Goal: Task Accomplishment & Management: Manage account settings

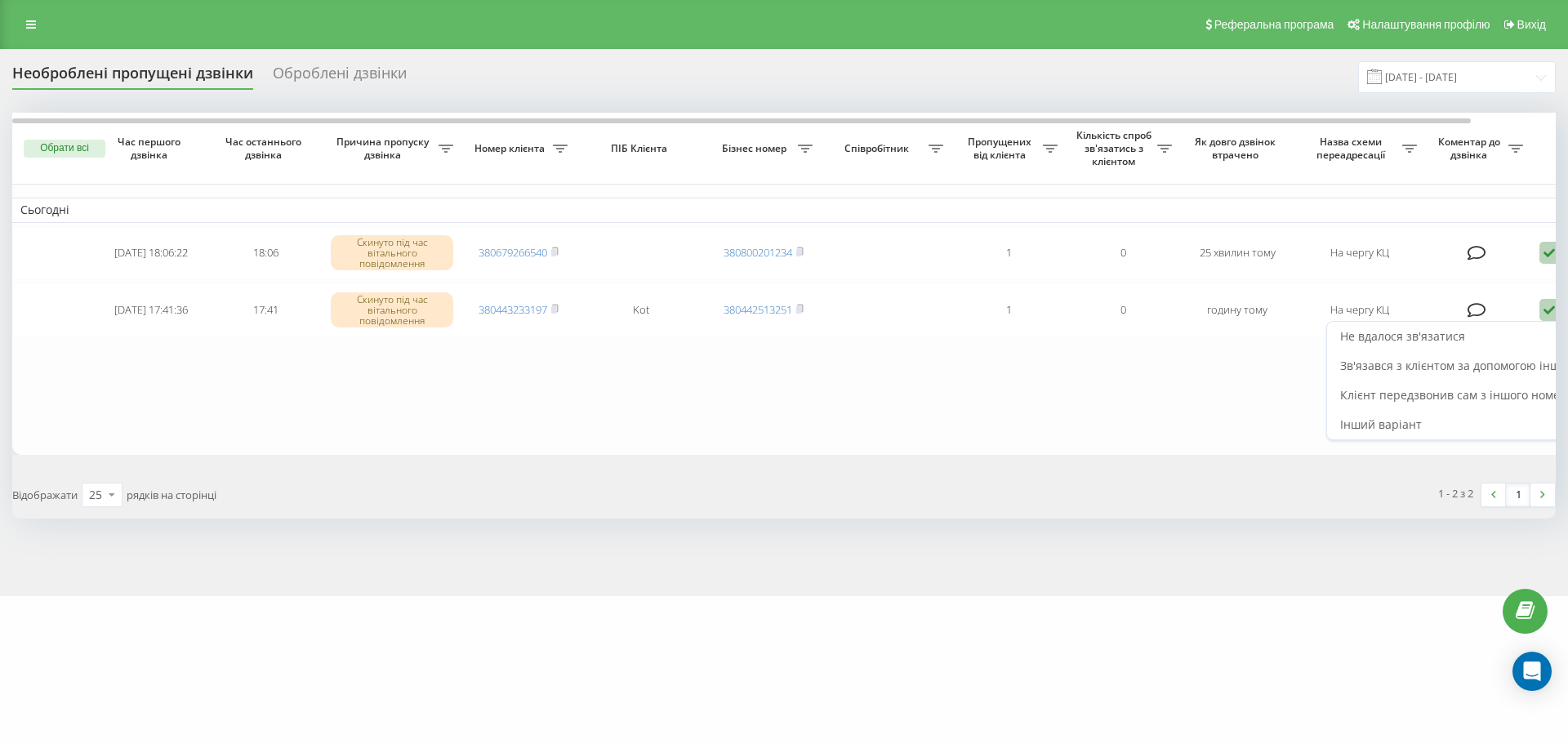
click at [1454, 338] on span "Не вдалося зв'язатися" at bounding box center [1402, 337] width 125 height 16
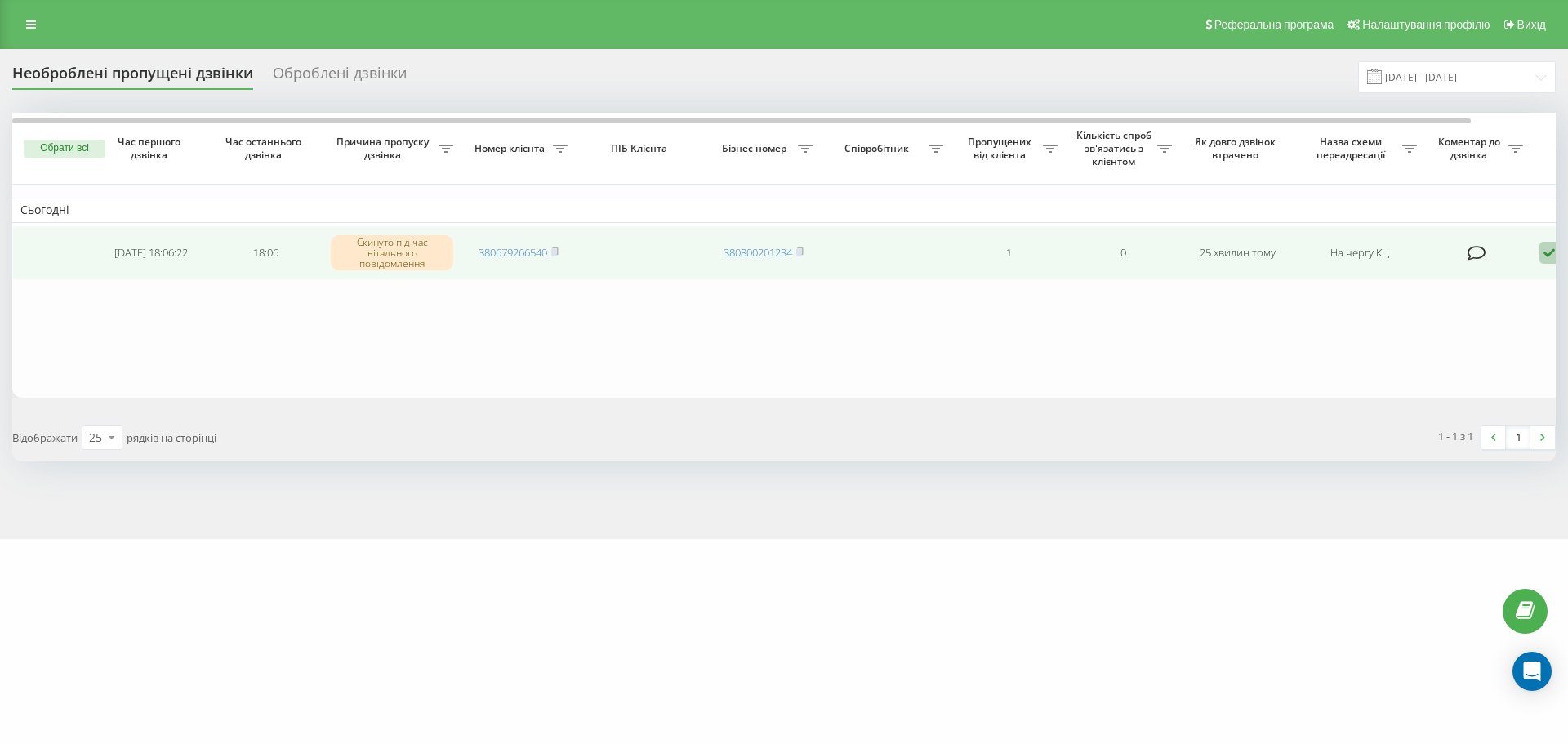
click at [1473, 254] on icon at bounding box center [1476, 253] width 19 height 16
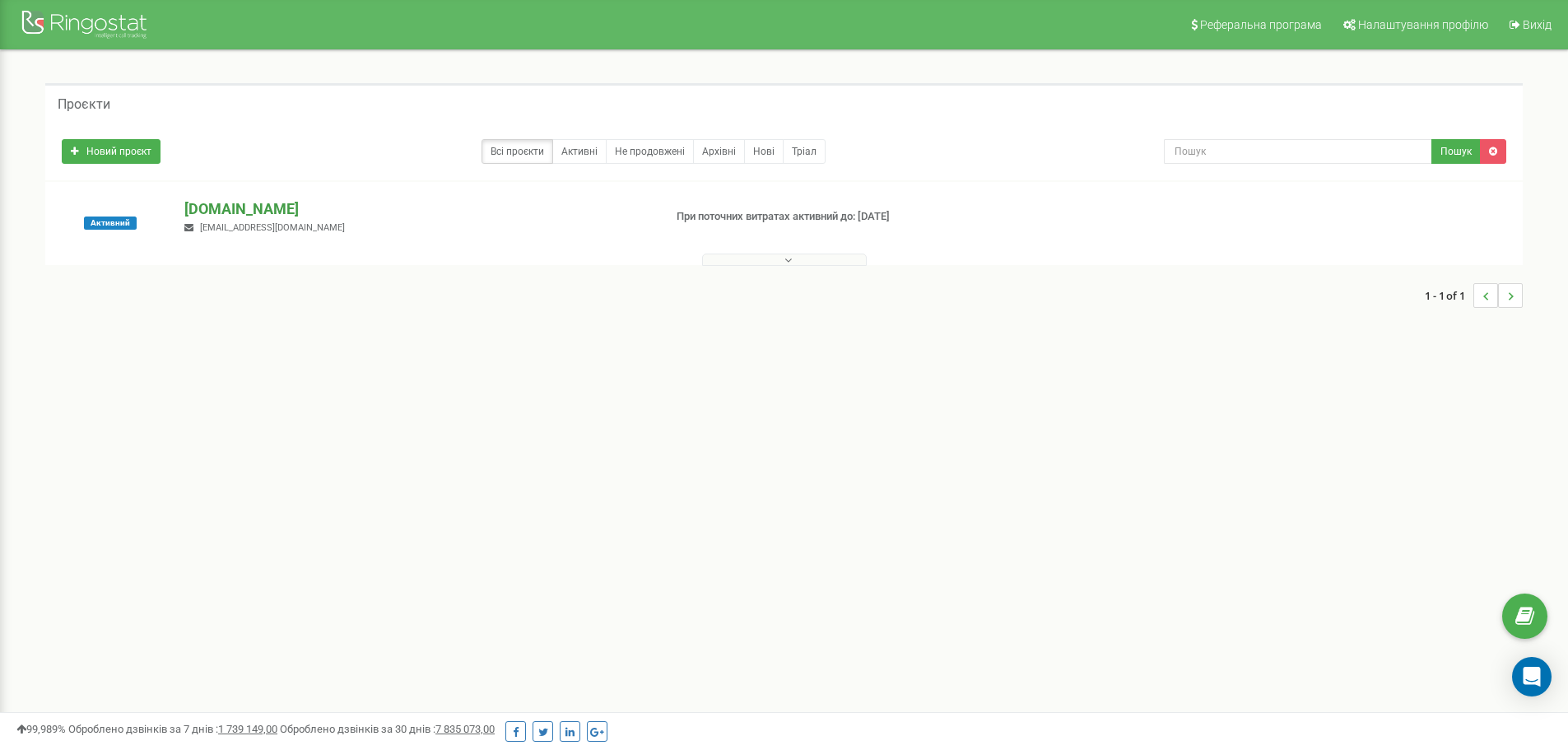
click at [277, 207] on p "[DOMAIN_NAME]" at bounding box center [417, 209] width 465 height 21
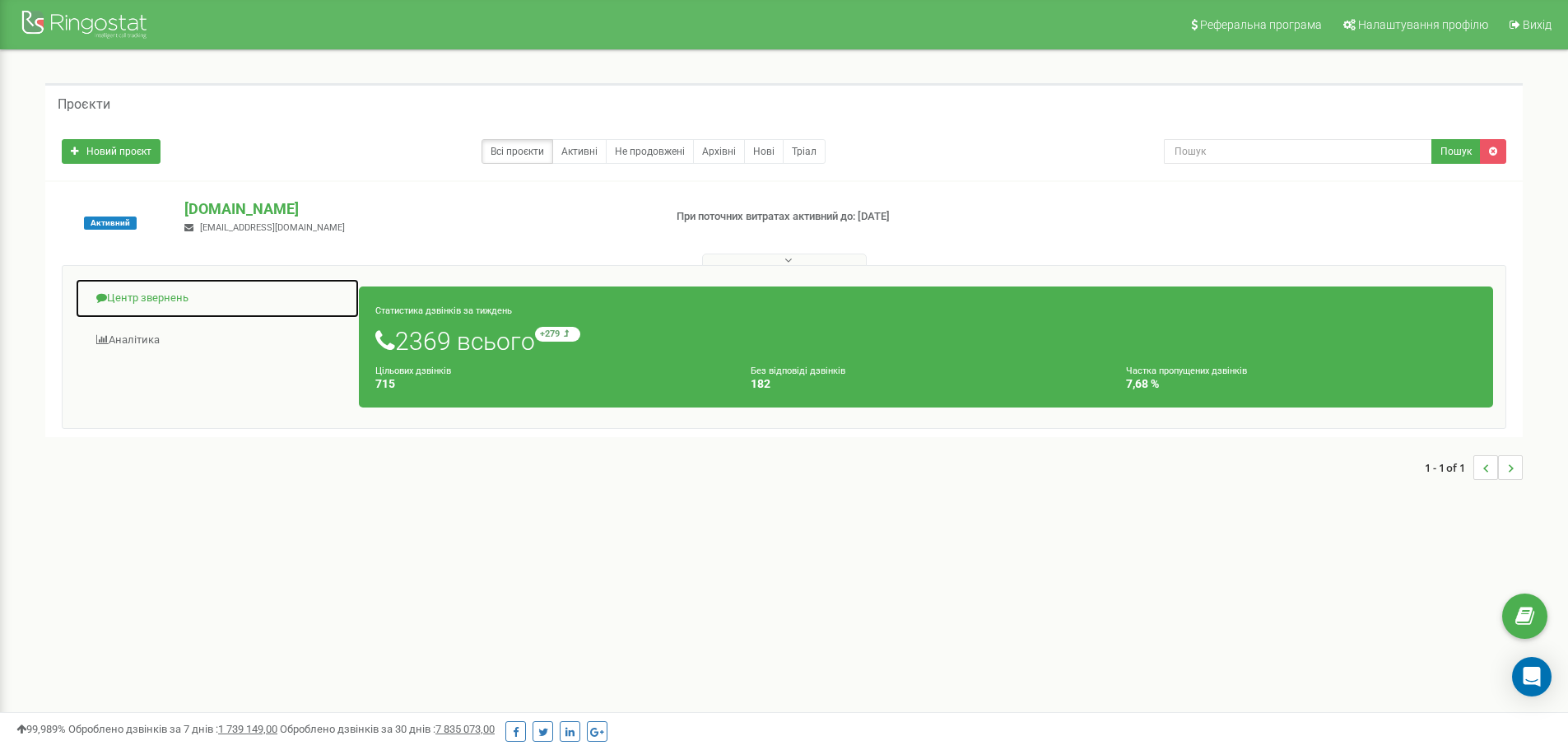
click at [128, 295] on link "Центр звернень" at bounding box center [217, 298] width 285 height 40
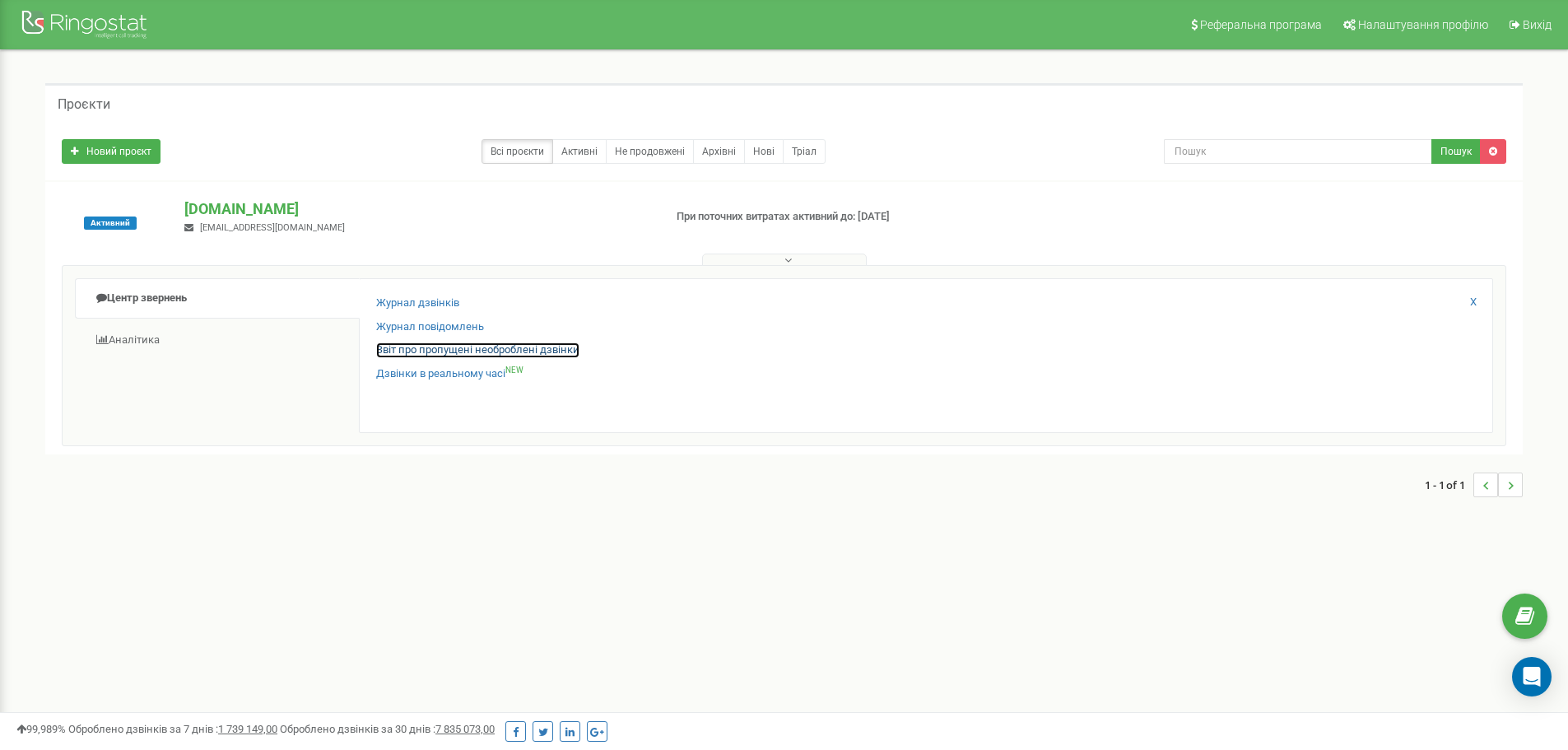
click at [483, 347] on link "Звіт про пропущені необроблені дзвінки" at bounding box center [477, 351] width 203 height 16
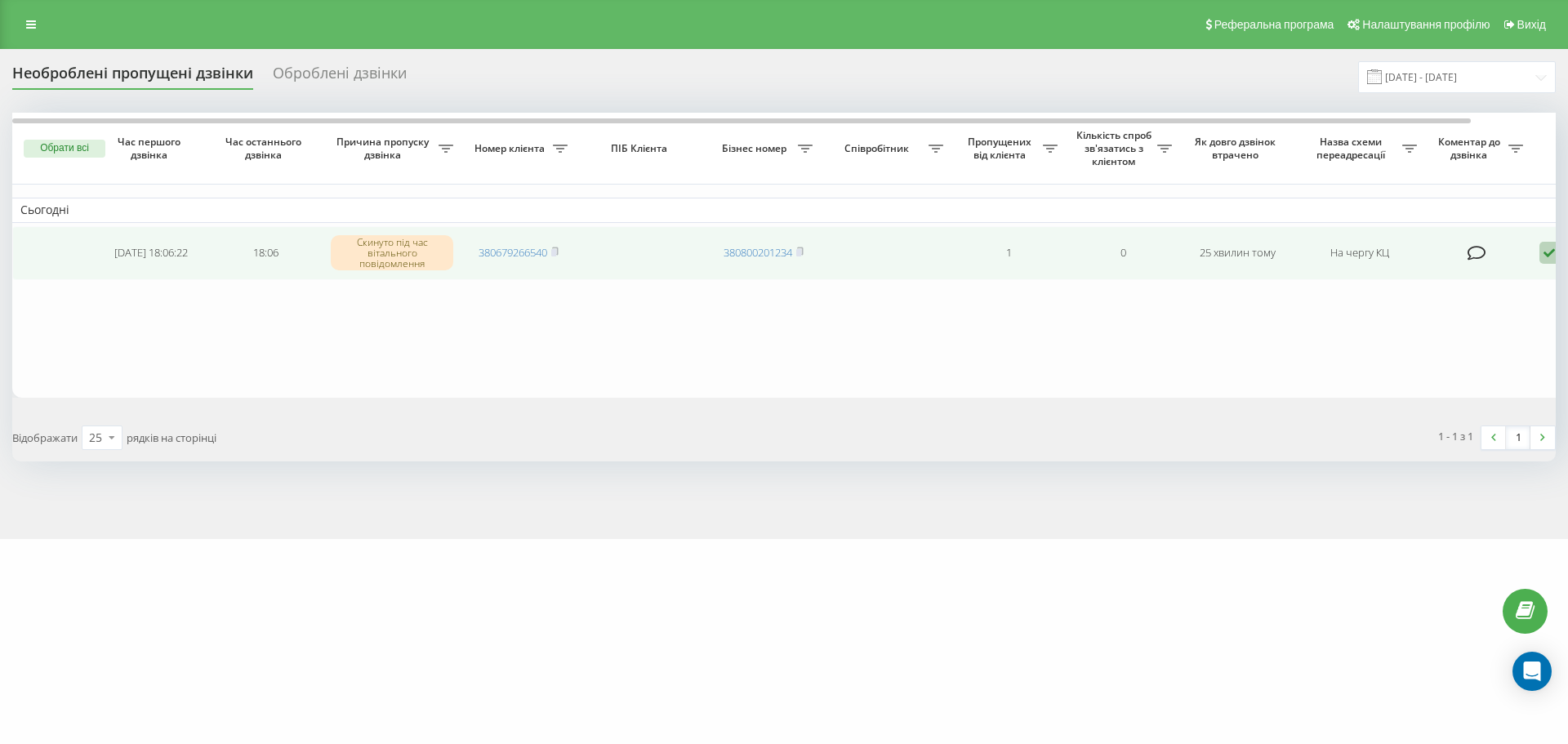
click at [1552, 251] on icon at bounding box center [1549, 253] width 19 height 22
click at [1504, 274] on div "Не вдалося зв'язатися" at bounding box center [1480, 278] width 306 height 29
